Goal: Check status: Check status

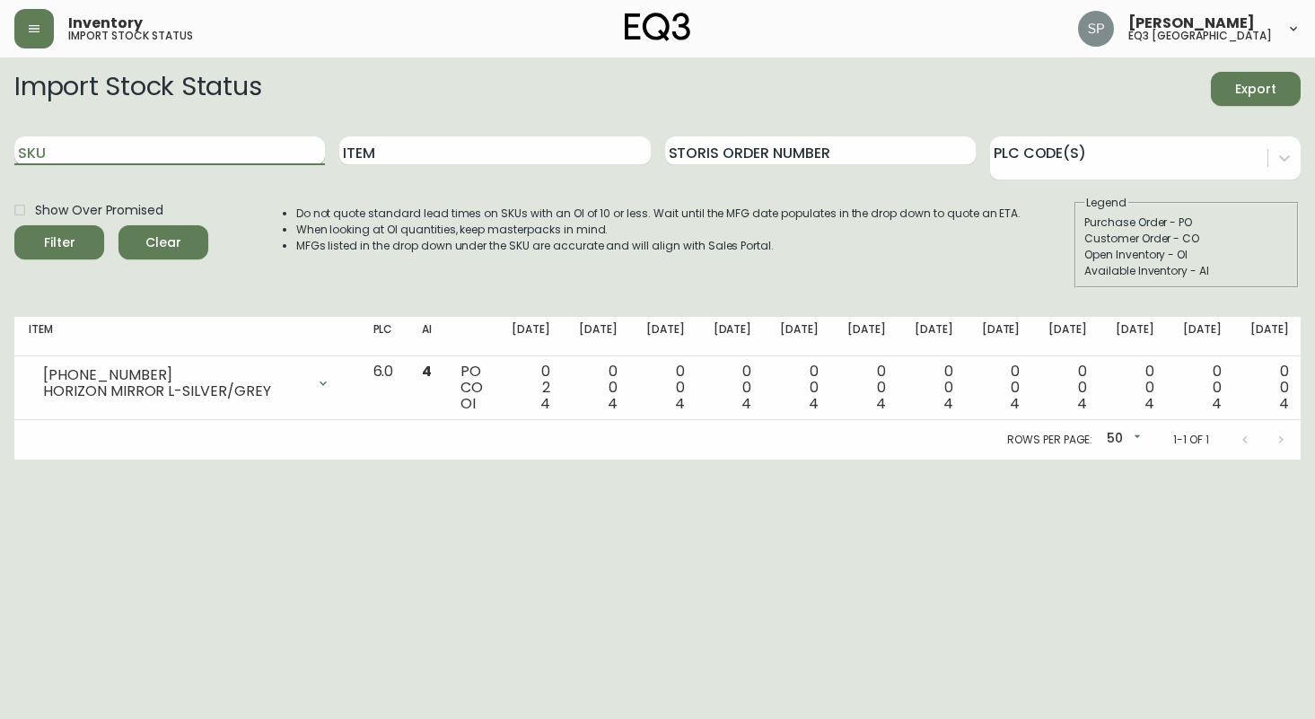
click at [184, 141] on input "SKU" at bounding box center [169, 150] width 310 height 29
type input "[PHONE_NUMBER]"
click at [14, 225] on button "Filter" at bounding box center [59, 242] width 90 height 34
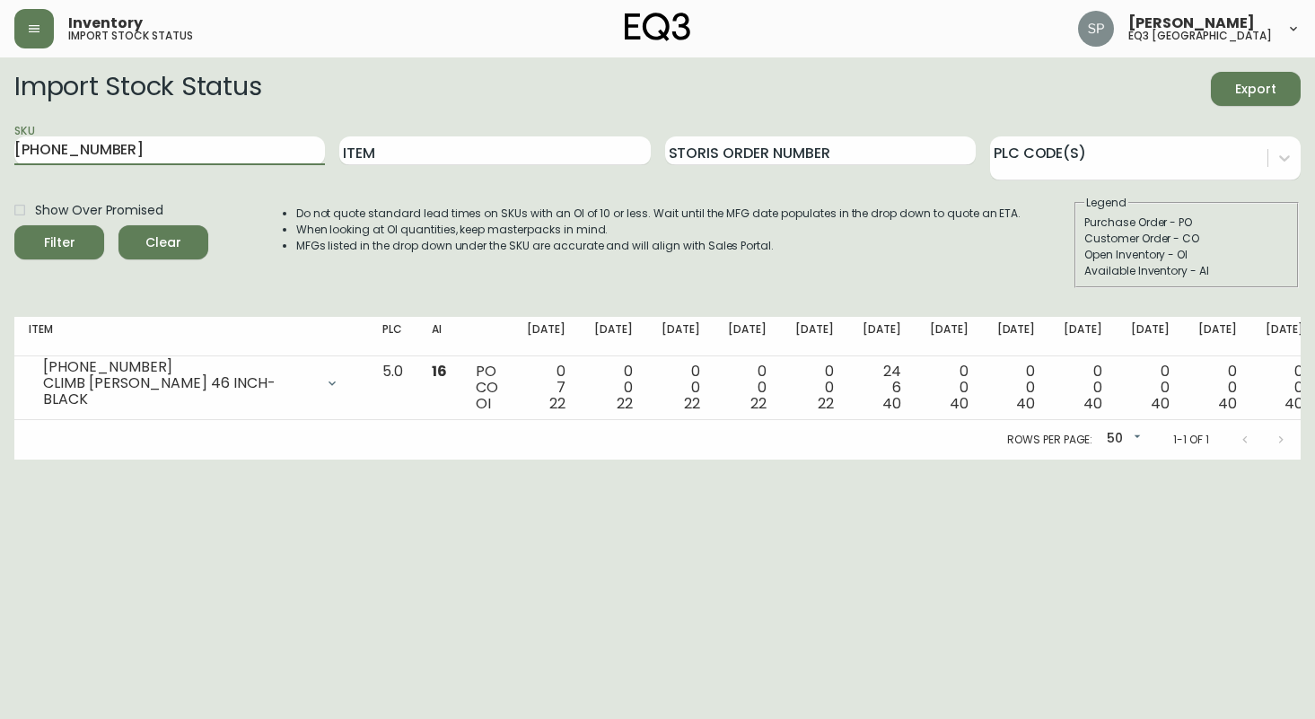
drag, startPoint x: 136, startPoint y: 148, endPoint x: -50, endPoint y: 141, distance: 186.8
click at [0, 141] on html "Inventory import stock status [PERSON_NAME] eq3 [GEOGRAPHIC_DATA] Import Stock …" at bounding box center [657, 229] width 1315 height 459
click at [185, 146] on input "SKU" at bounding box center [169, 150] width 310 height 29
type input "[PHONE_NUMBER]"
click at [14, 225] on button "Filter" at bounding box center [59, 242] width 90 height 34
